Goal: Use online tool/utility: Use online tool/utility

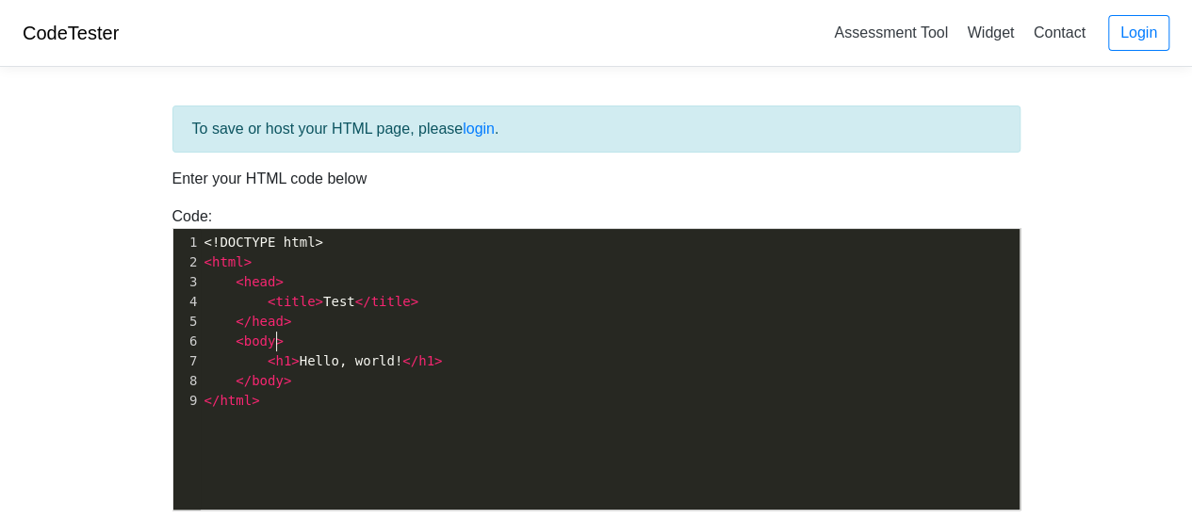
click at [504, 342] on pre "< body >" at bounding box center [618, 342] width 834 height 20
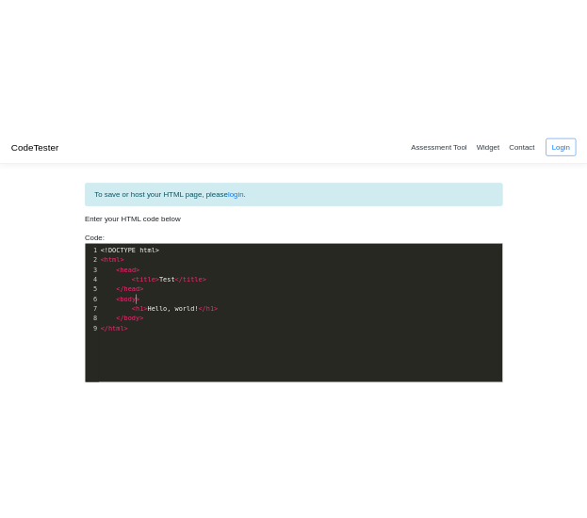
scroll to position [7, 0]
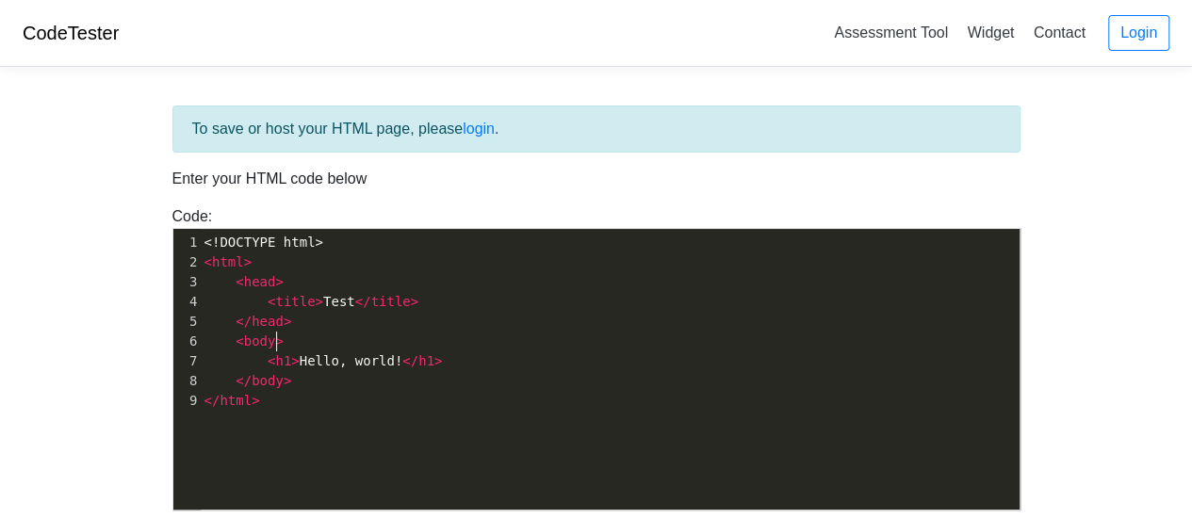
type textarea "<!DOCTYPE html> <html> <head> <title>Test</title> </head> <body> <h1>Hello, wor…"
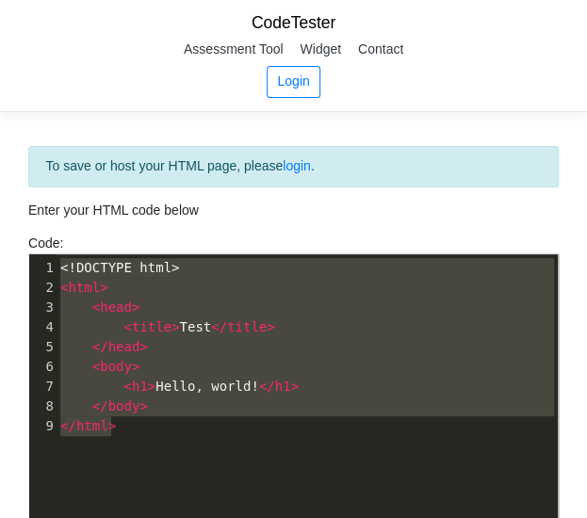
click at [284, 288] on pre "< html >" at bounding box center [314, 288] width 515 height 20
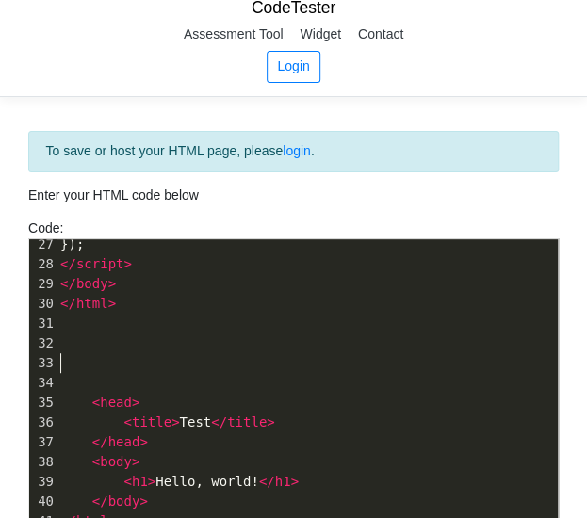
scroll to position [202, 0]
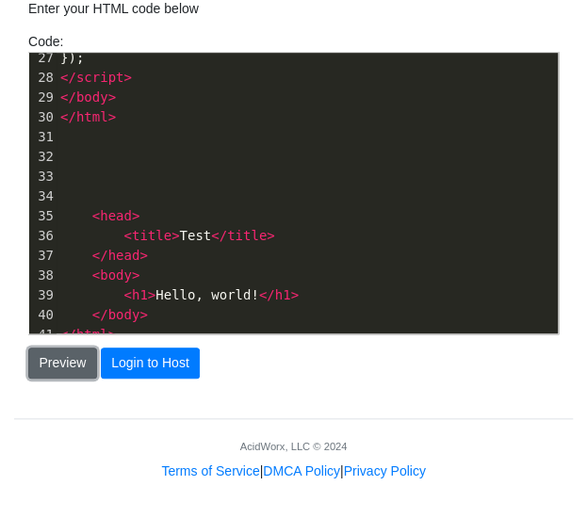
click at [75, 359] on button "Preview" at bounding box center [62, 364] width 69 height 32
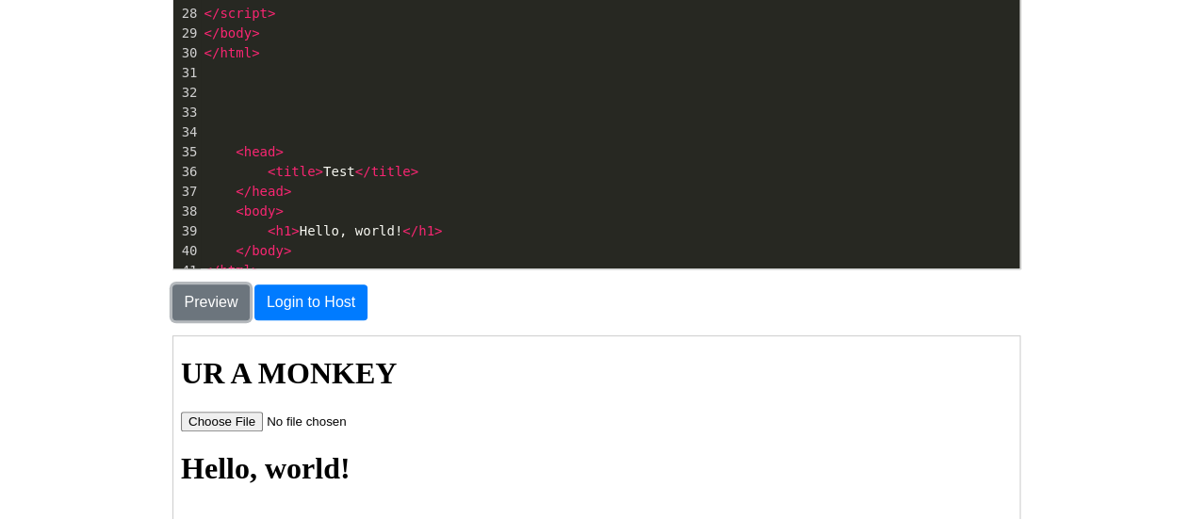
scroll to position [238, 0]
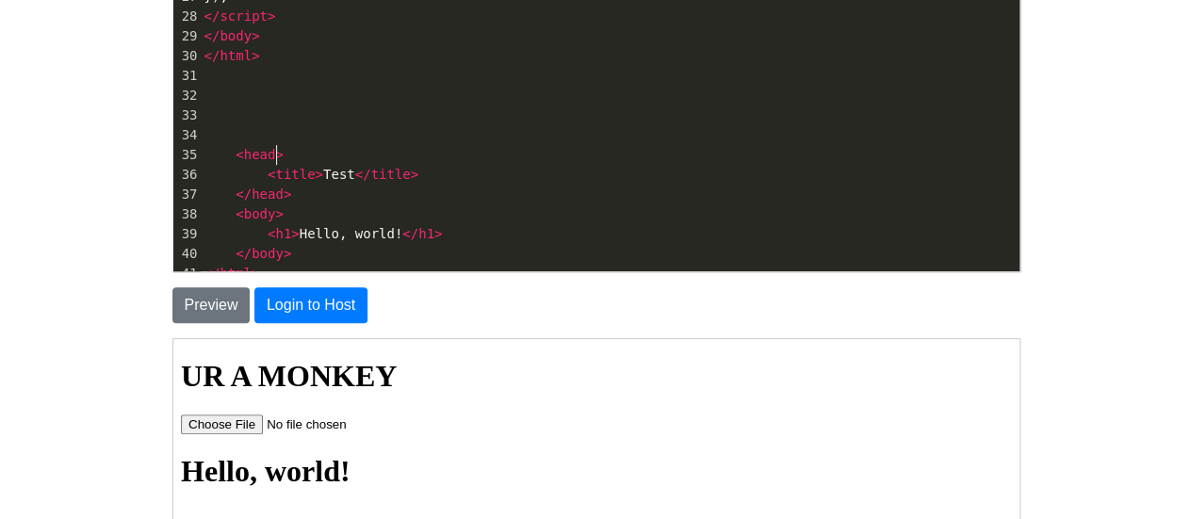
click at [367, 145] on pre "< head >" at bounding box center [610, 155] width 819 height 20
type textarea "<!DOCTYPE html> <html><!DOCTYPE html> <html lang="en"> <head> <meta charset="UT…"
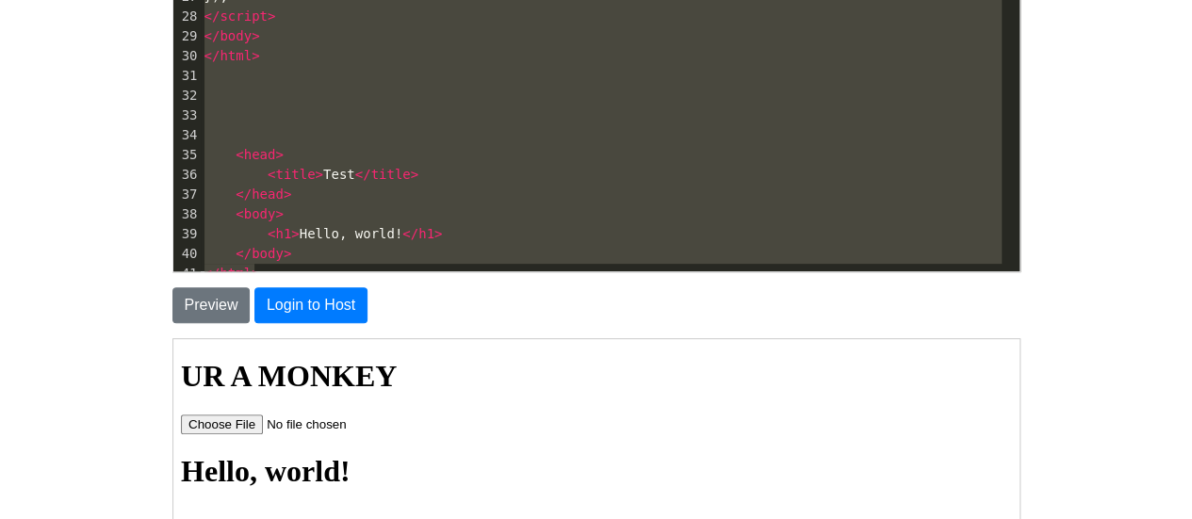
paste textarea
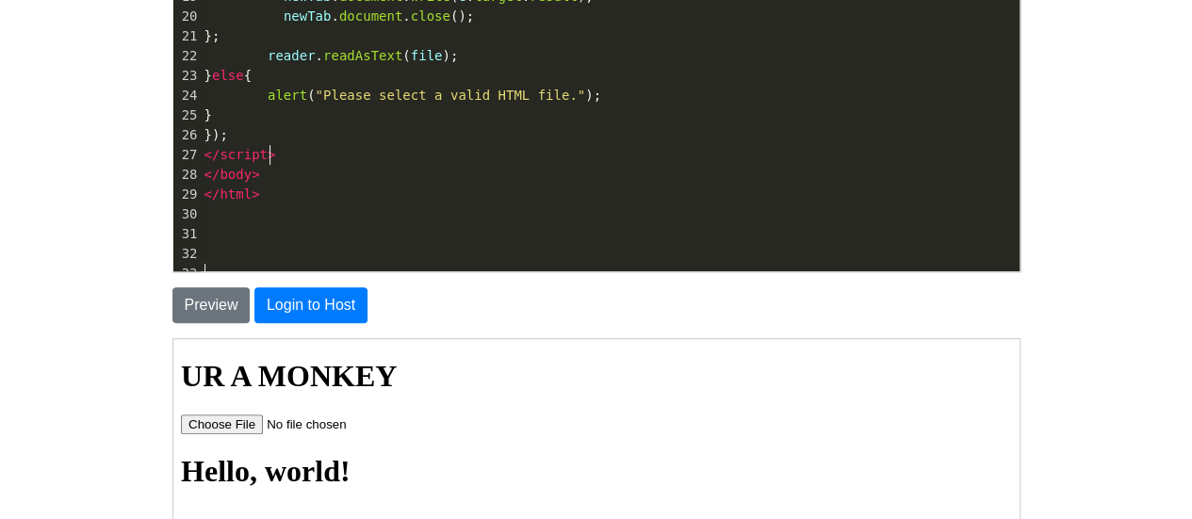
click at [367, 145] on pre "</ script >" at bounding box center [610, 155] width 819 height 20
click at [217, 304] on button "Preview" at bounding box center [211, 305] width 78 height 36
click at [239, 425] on input "file" at bounding box center [298, 424] width 238 height 20
type input "C:\fakepath\clradicalred.html"
